Goal: Transaction & Acquisition: Purchase product/service

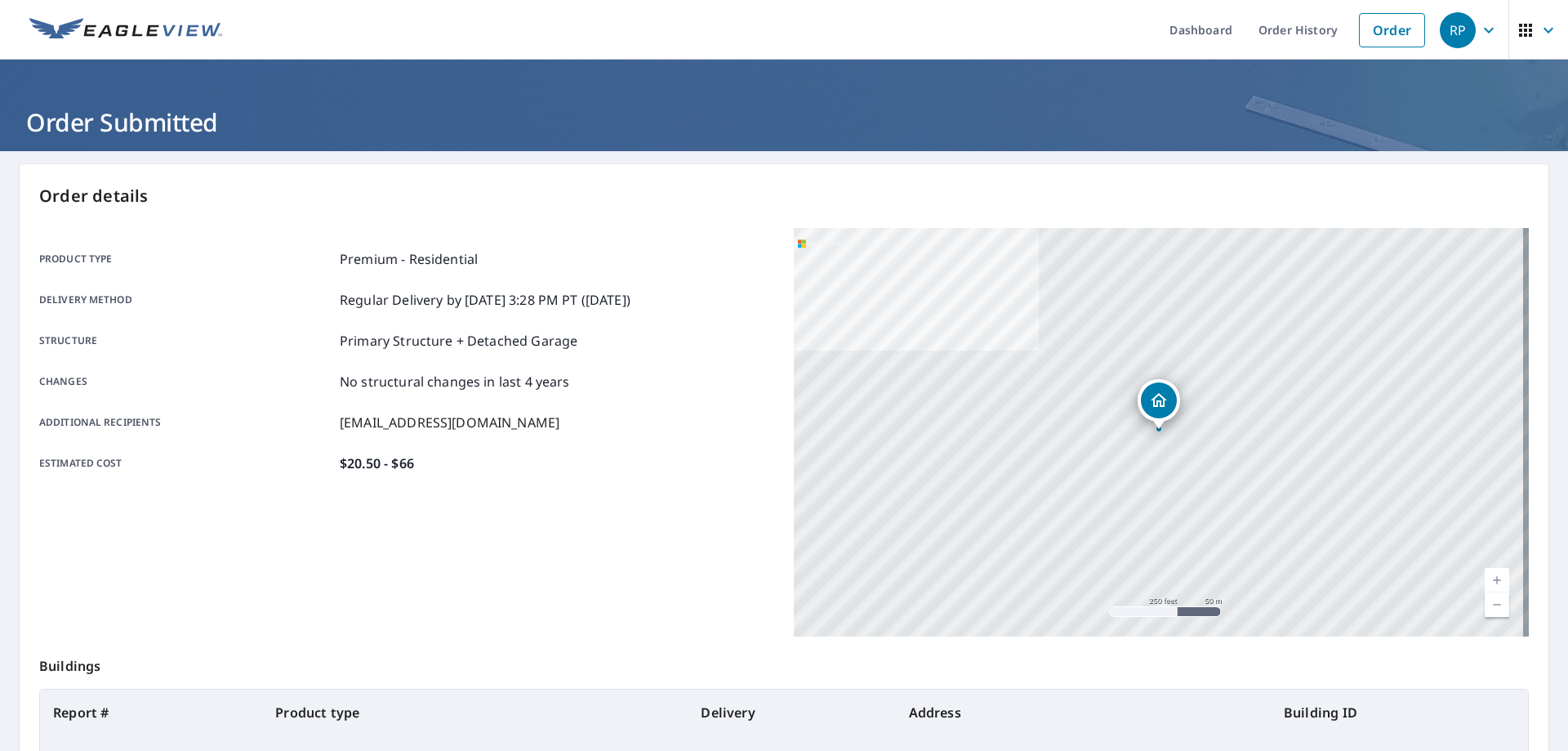
scroll to position [164, 0]
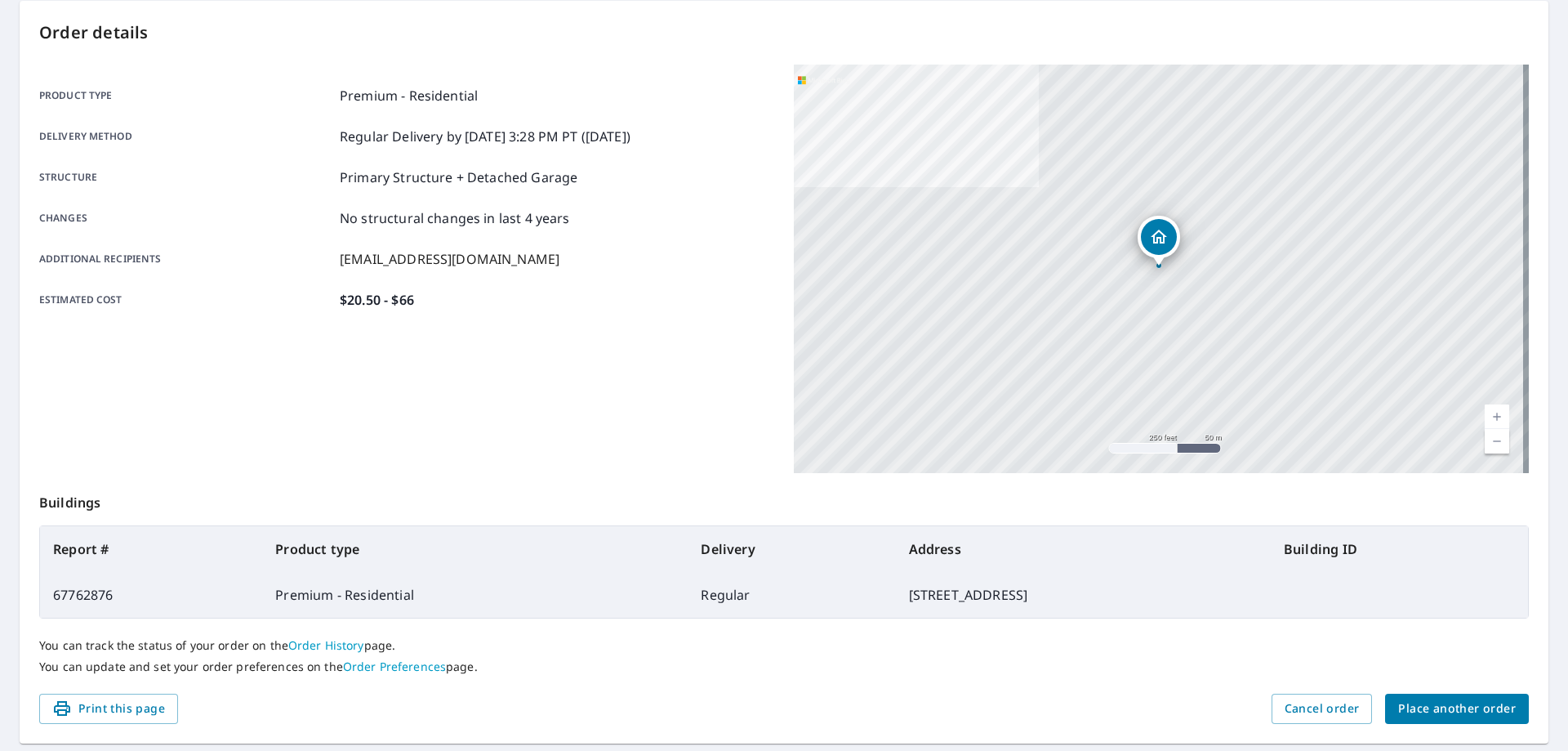
click at [1452, 711] on span "Place another order" at bounding box center [1456, 708] width 118 height 20
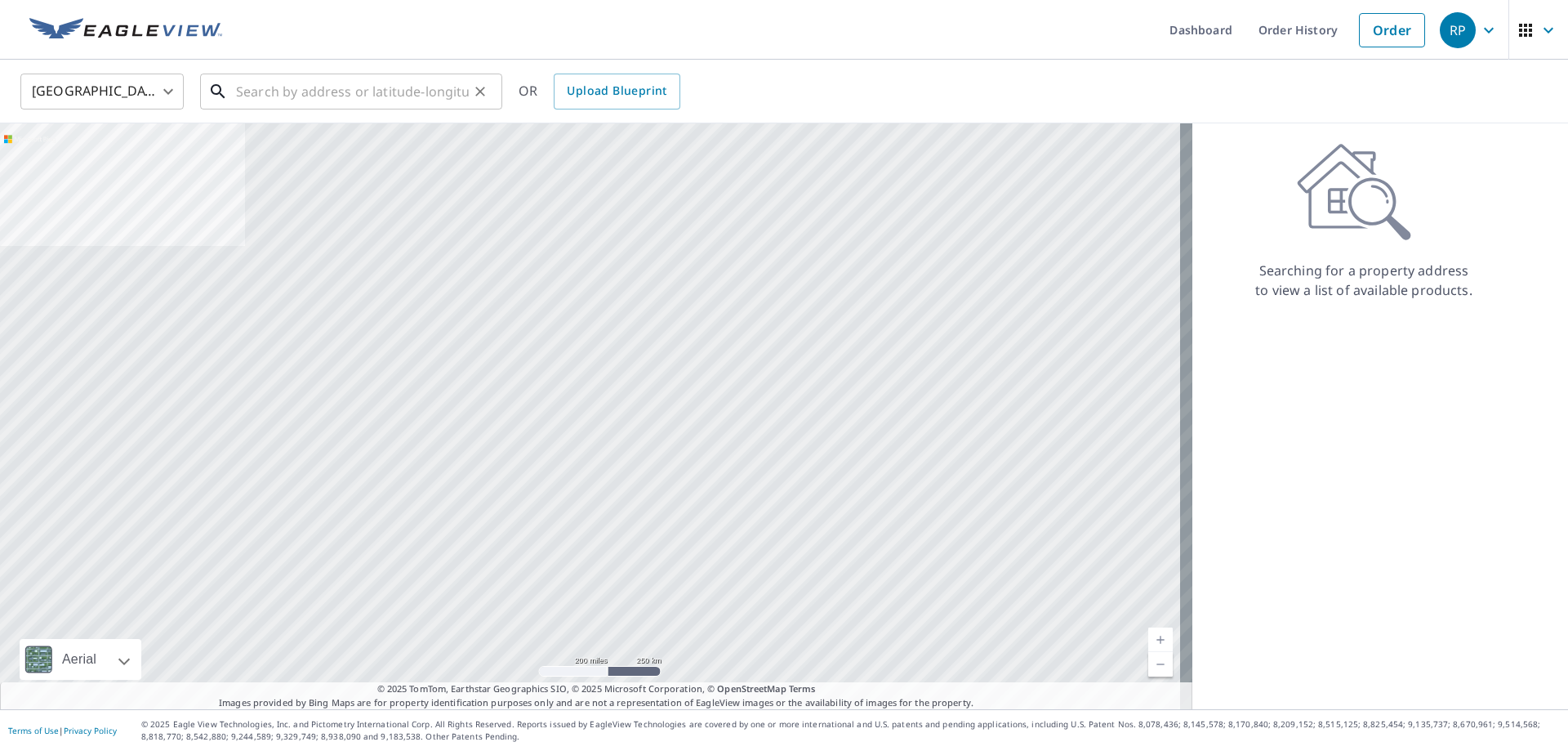
click at [308, 91] on input "text" at bounding box center [352, 91] width 233 height 46
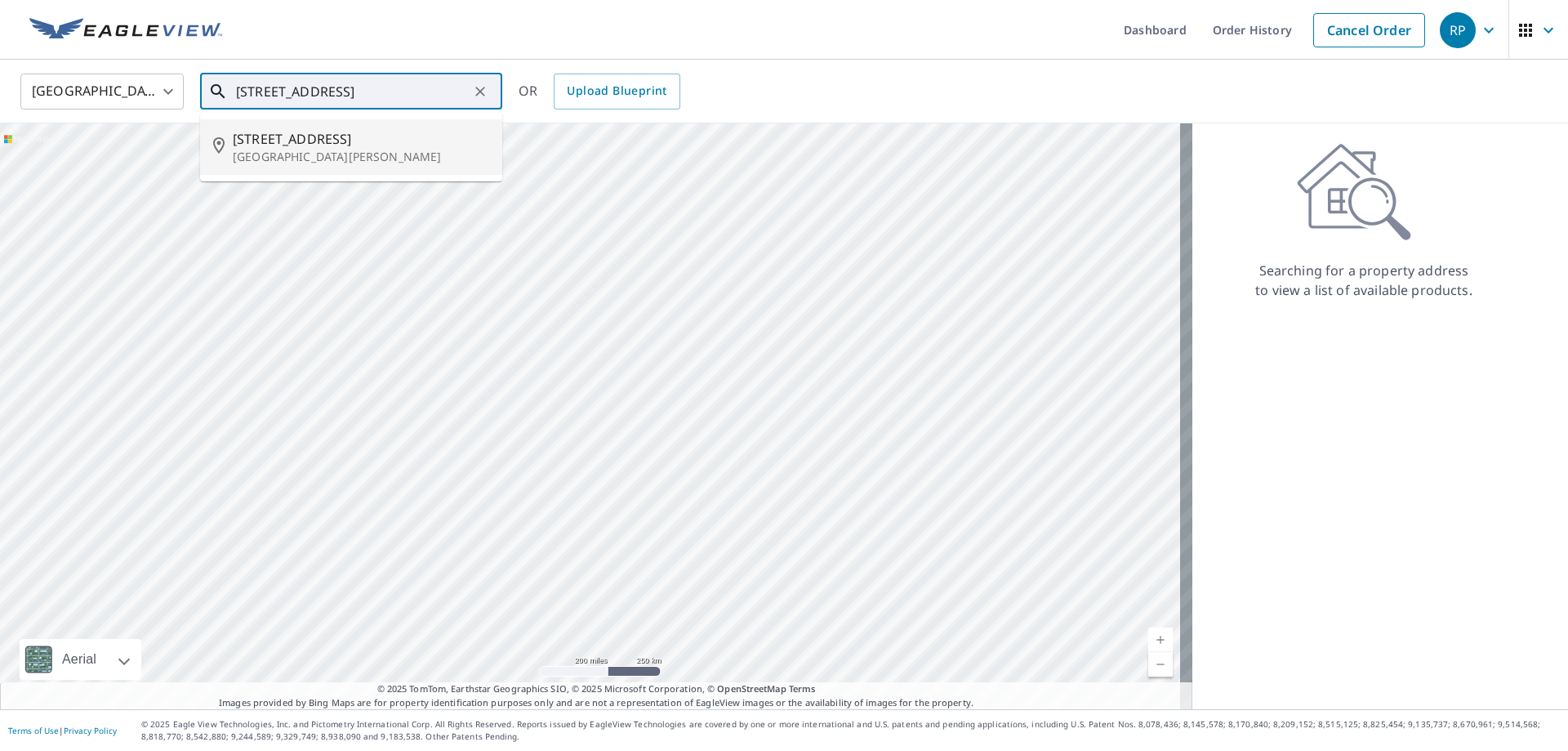
click at [287, 149] on p "[GEOGRAPHIC_DATA][PERSON_NAME]" at bounding box center [360, 156] width 257 height 16
type input "[STREET_ADDRESS][PERSON_NAME]"
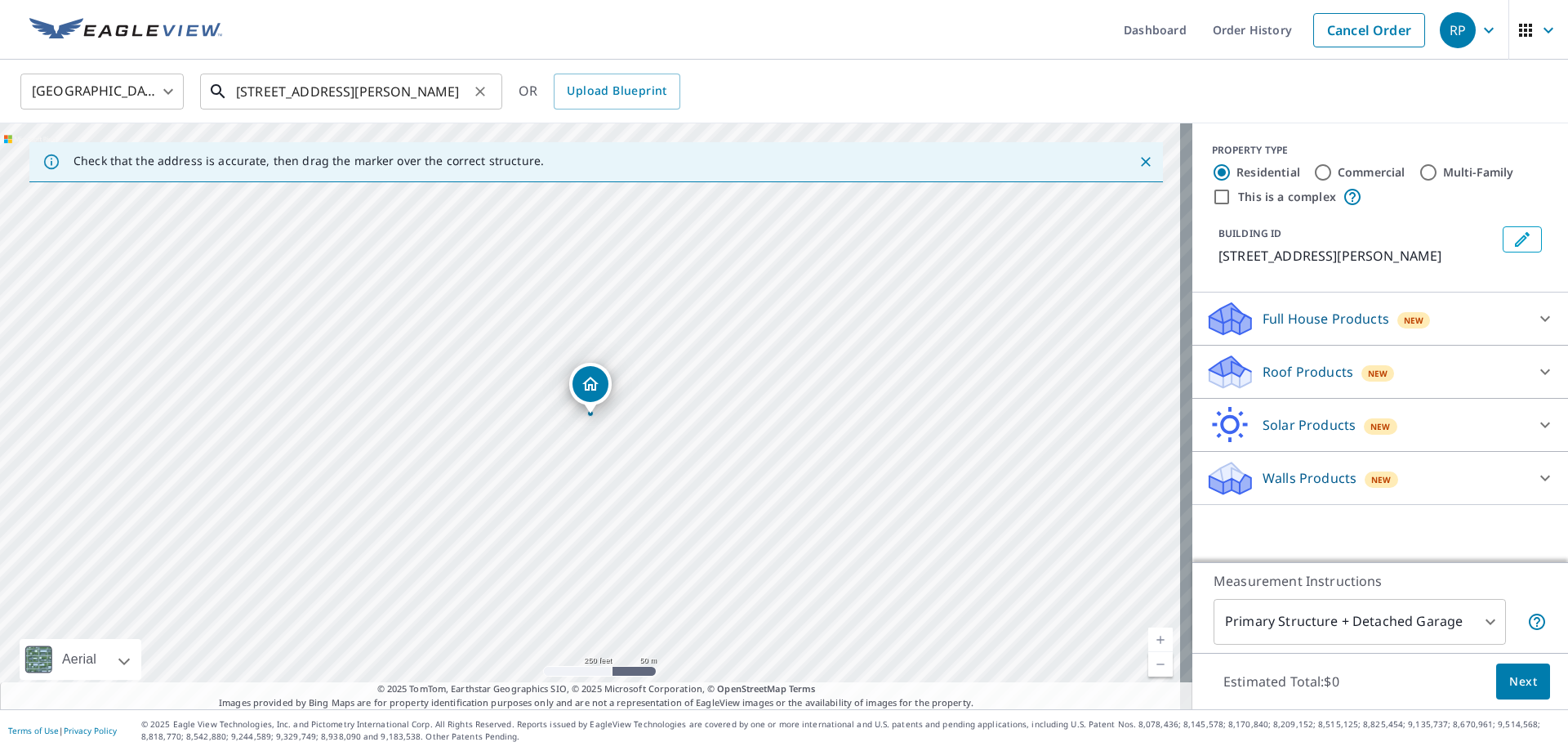
click at [385, 88] on input "[STREET_ADDRESS][PERSON_NAME]" at bounding box center [352, 91] width 233 height 46
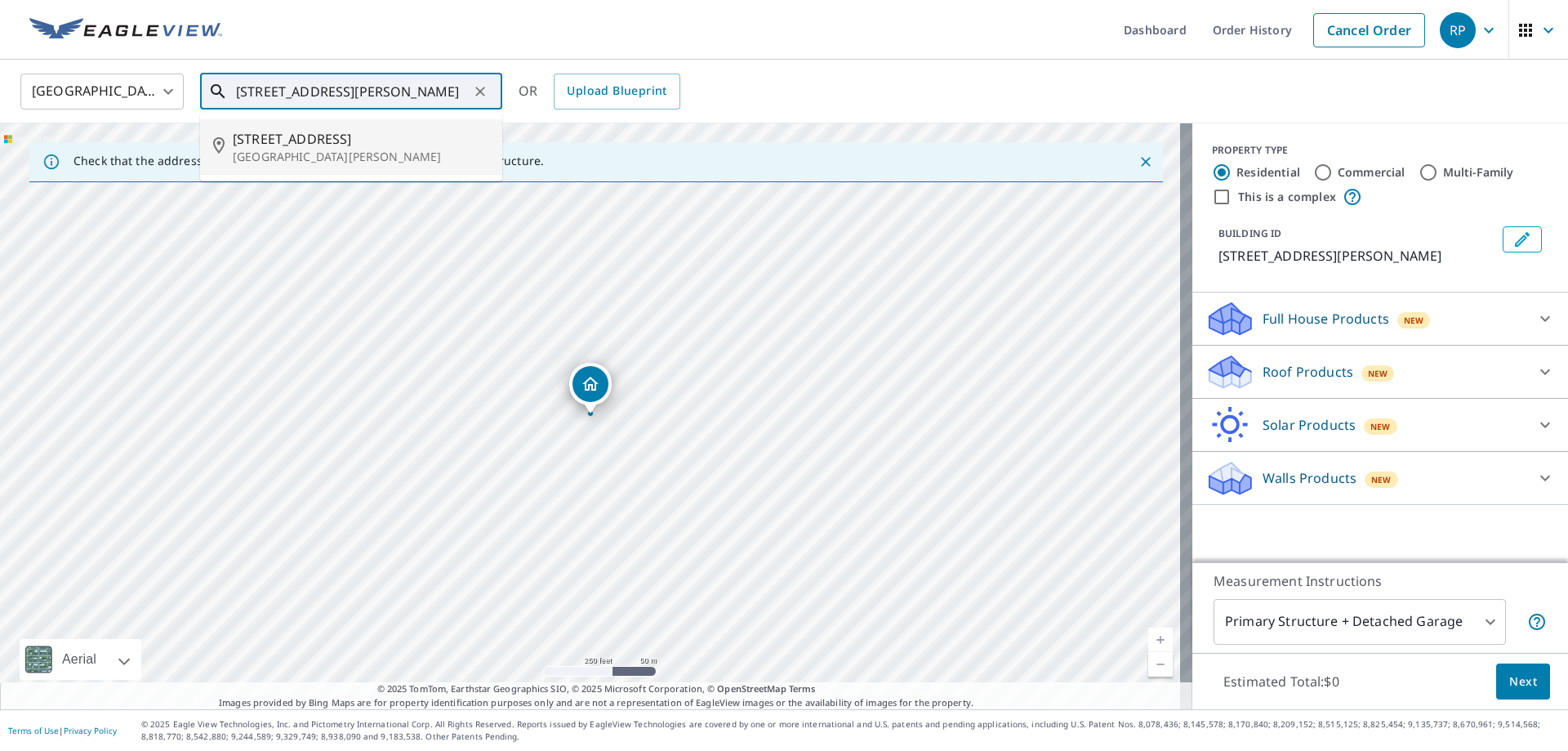
click at [323, 141] on span "[STREET_ADDRESS]" at bounding box center [360, 138] width 257 height 20
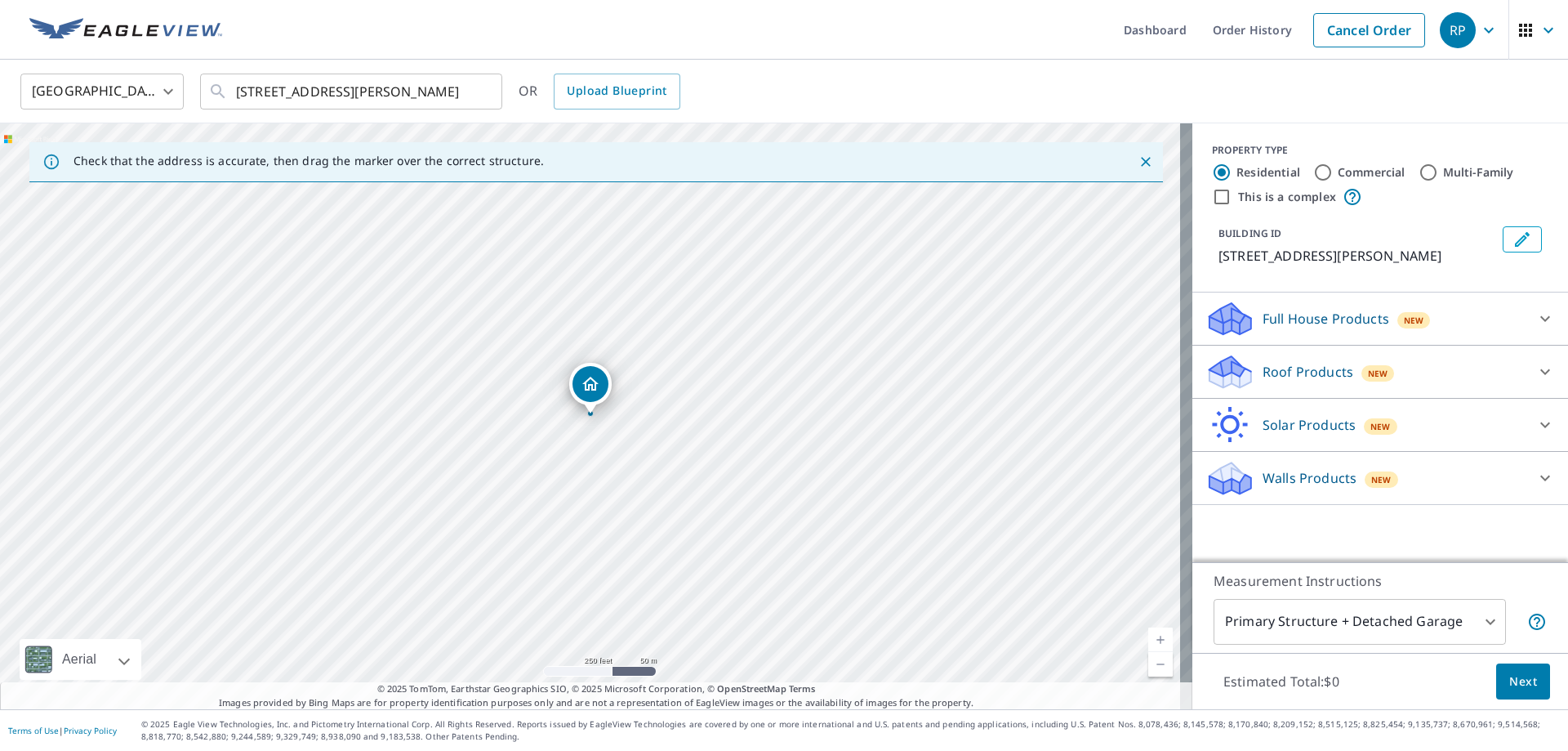
click at [1288, 367] on p "Roof Products" at bounding box center [1307, 371] width 90 height 20
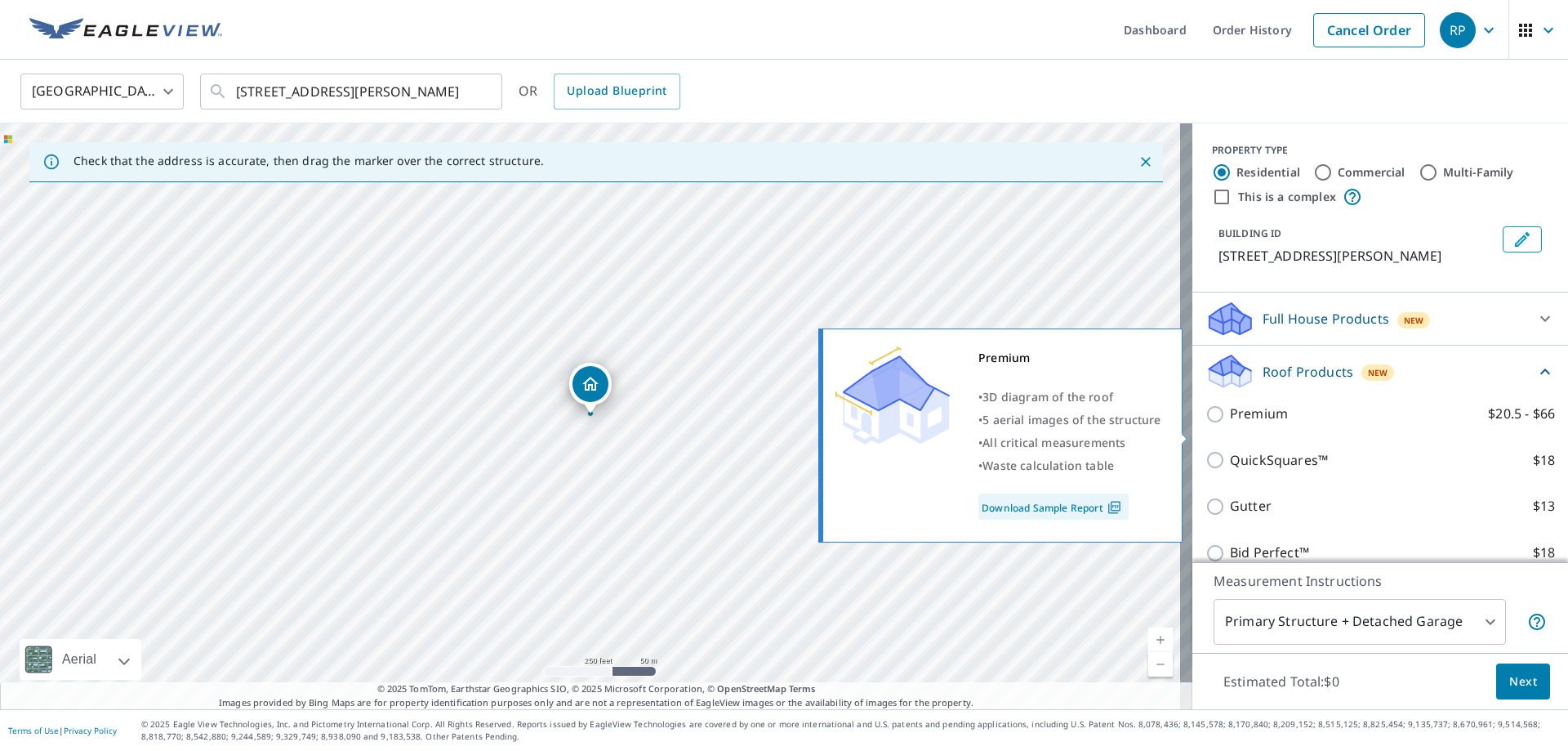
click at [1205, 424] on input "Premium $20.5 - $66" at bounding box center [1217, 413] width 25 height 20
checkbox input "true"
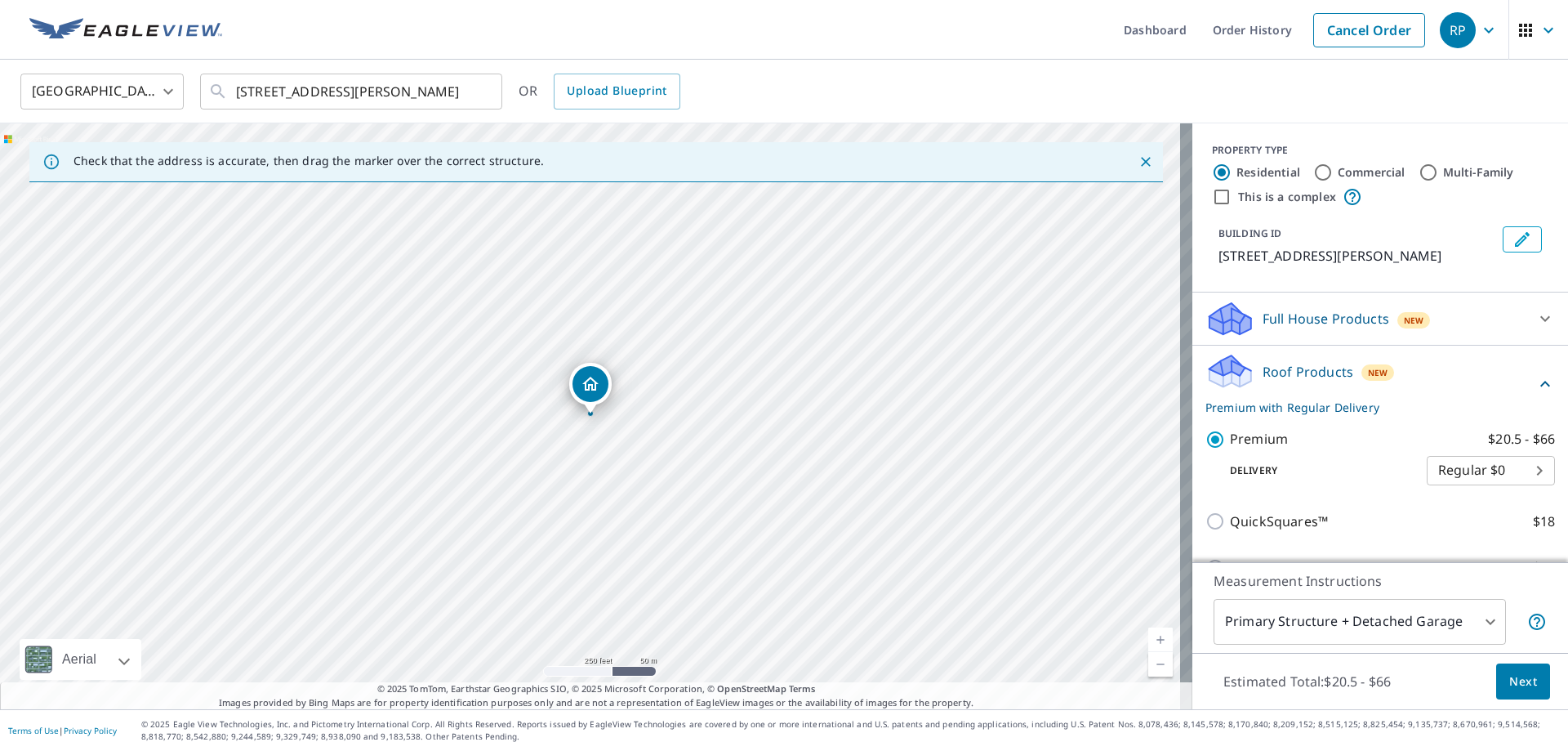
click at [1513, 690] on span "Next" at bounding box center [1523, 682] width 28 height 20
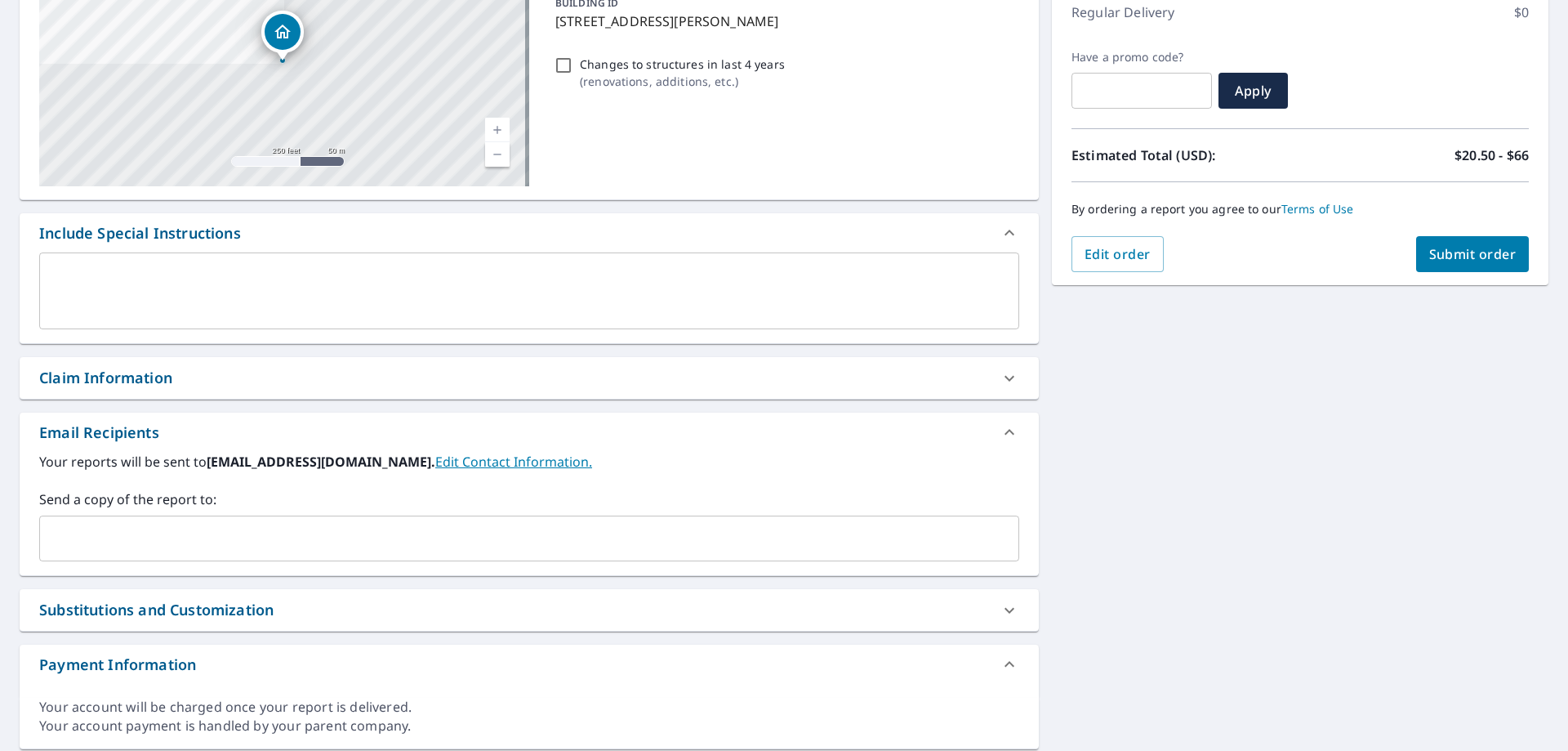
scroll to position [245, 0]
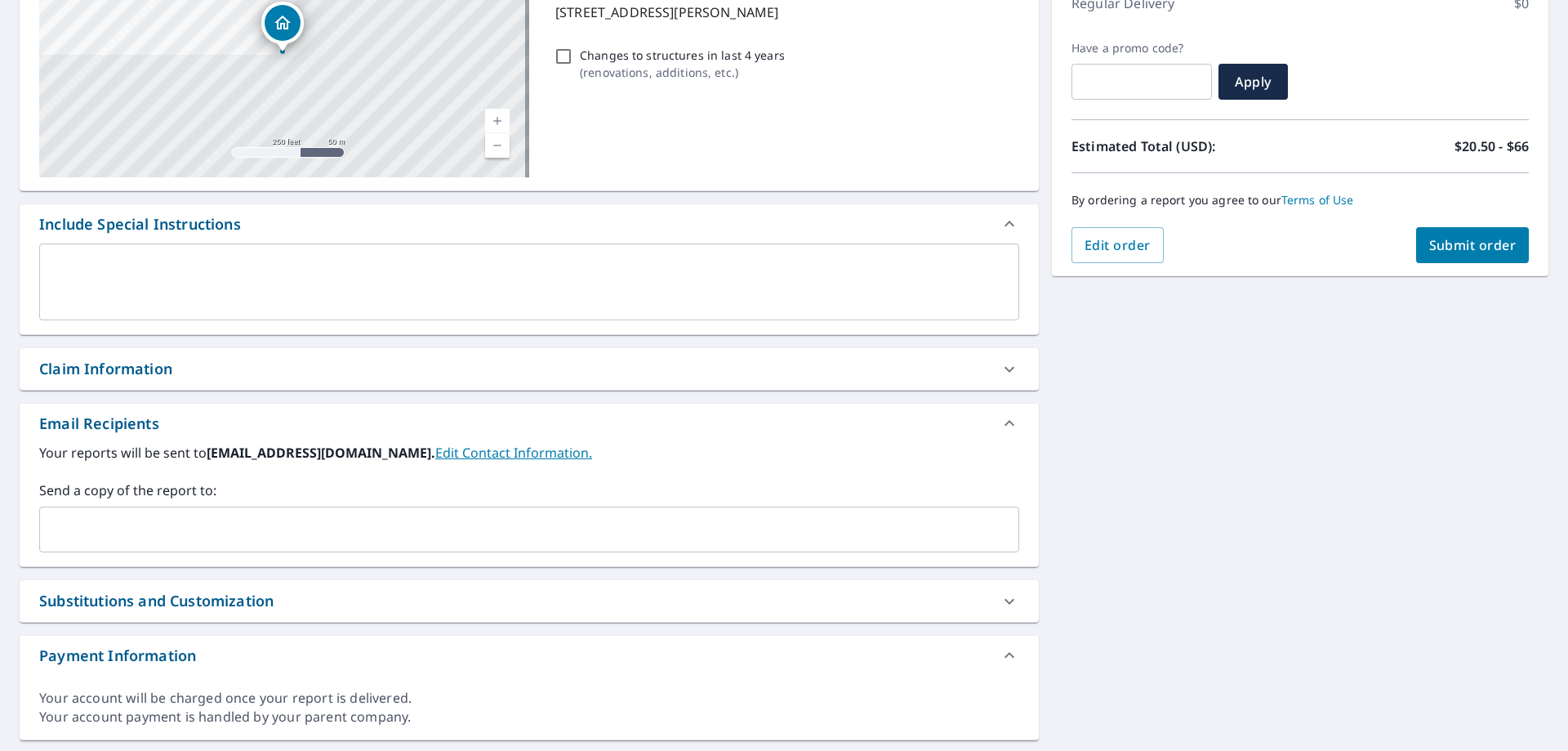
click at [204, 532] on input "text" at bounding box center [517, 529] width 941 height 31
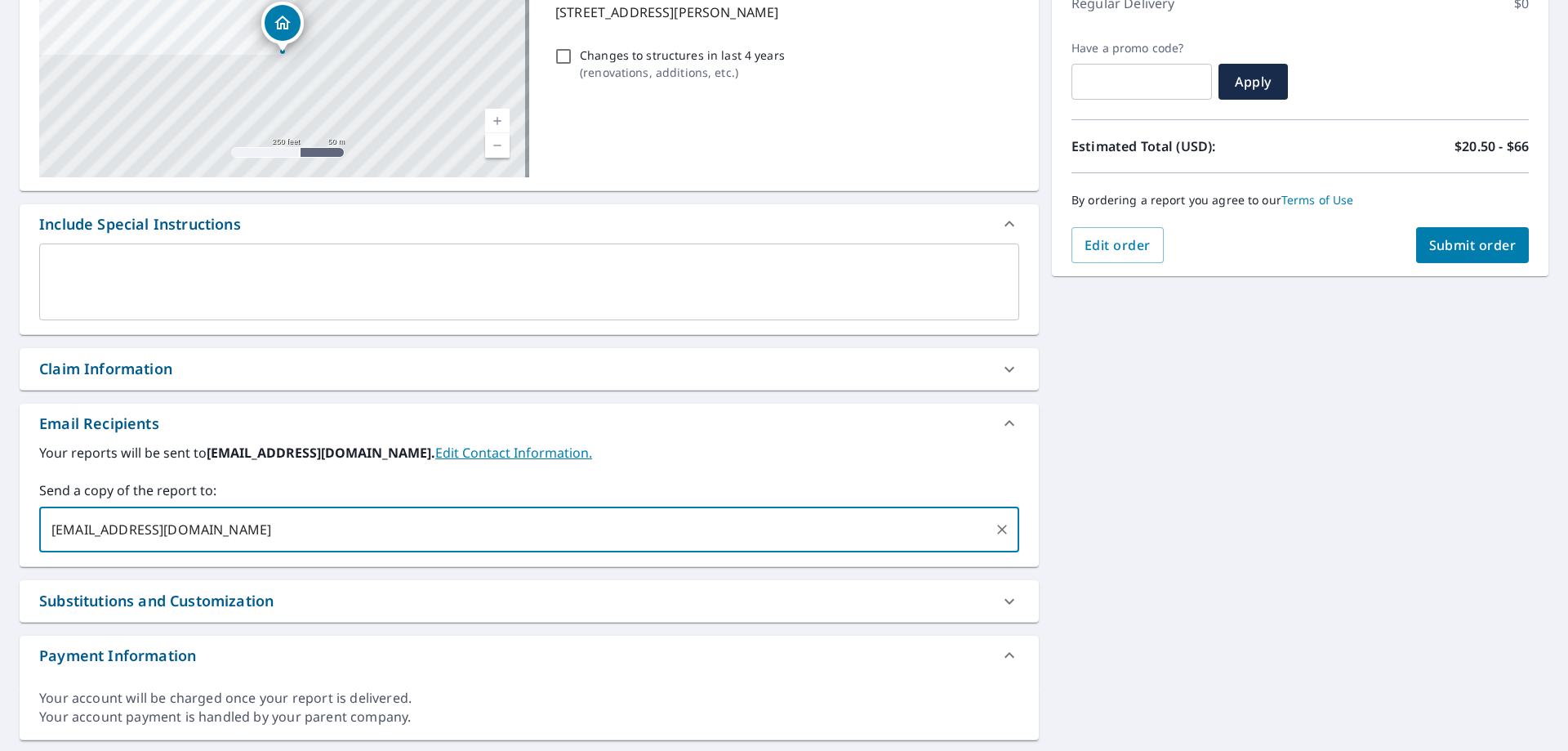
type input "[EMAIL_ADDRESS][DOMAIN_NAME]"
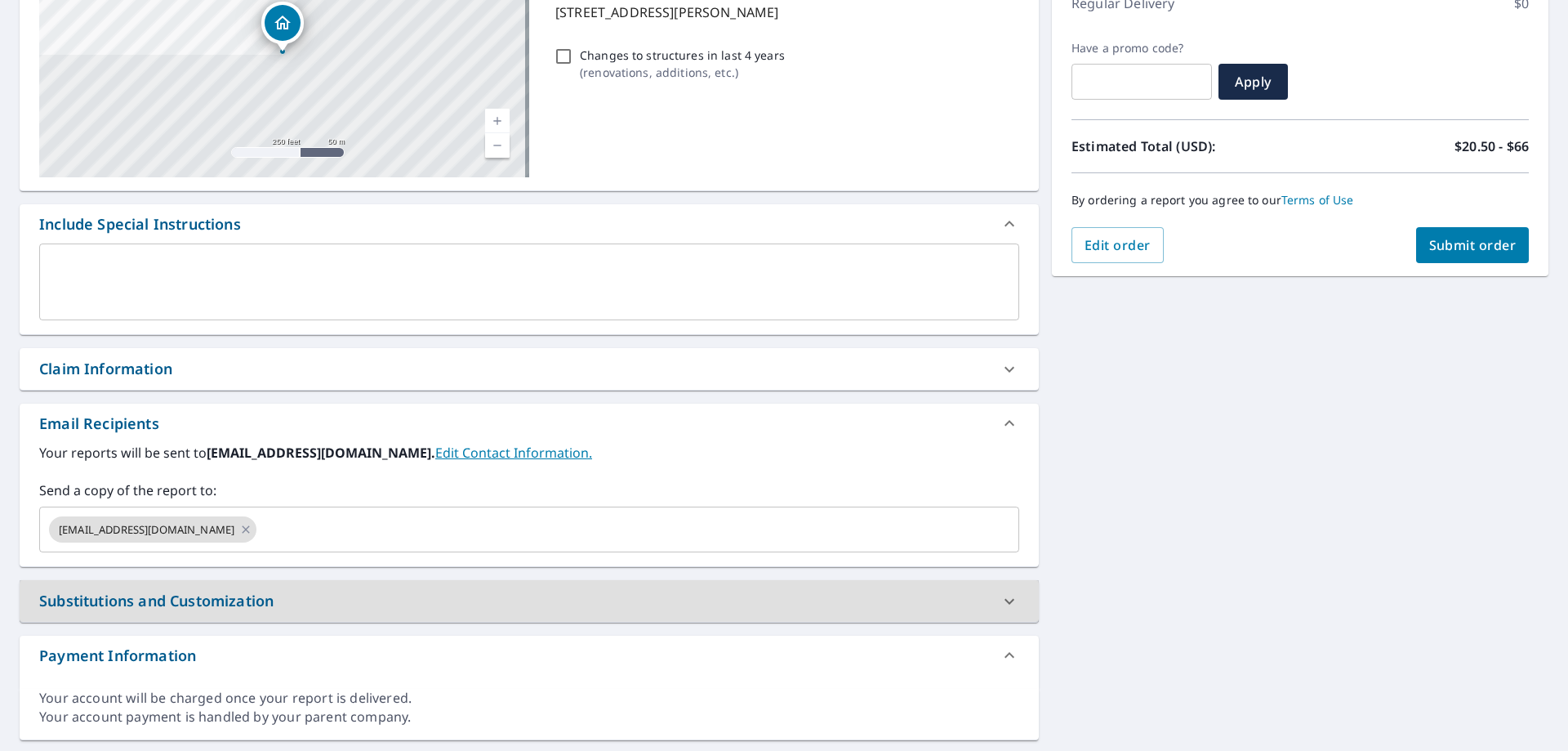
click at [1474, 245] on span "Submit order" at bounding box center [1473, 245] width 88 height 18
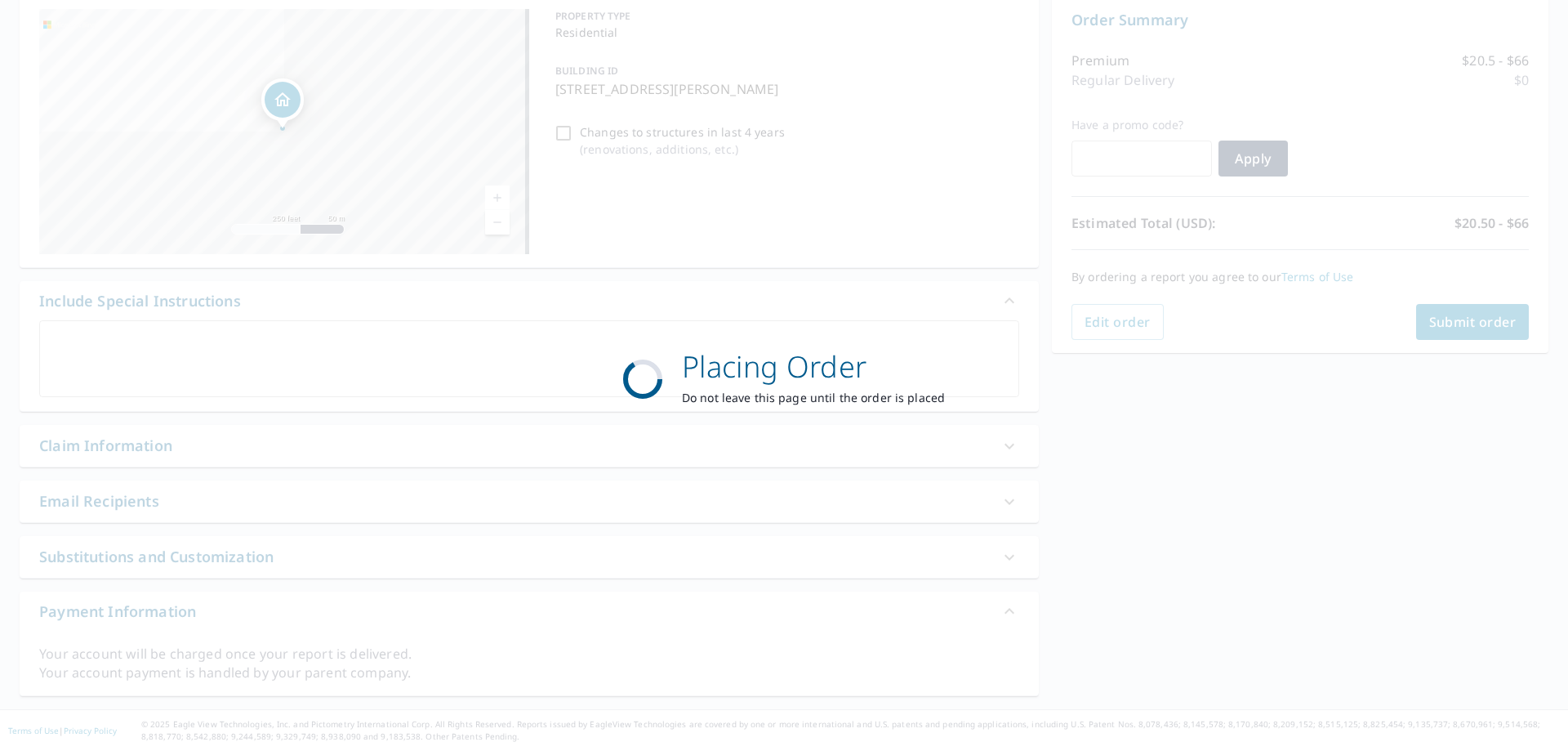
scroll to position [168, 0]
